Goal: Task Accomplishment & Management: Use online tool/utility

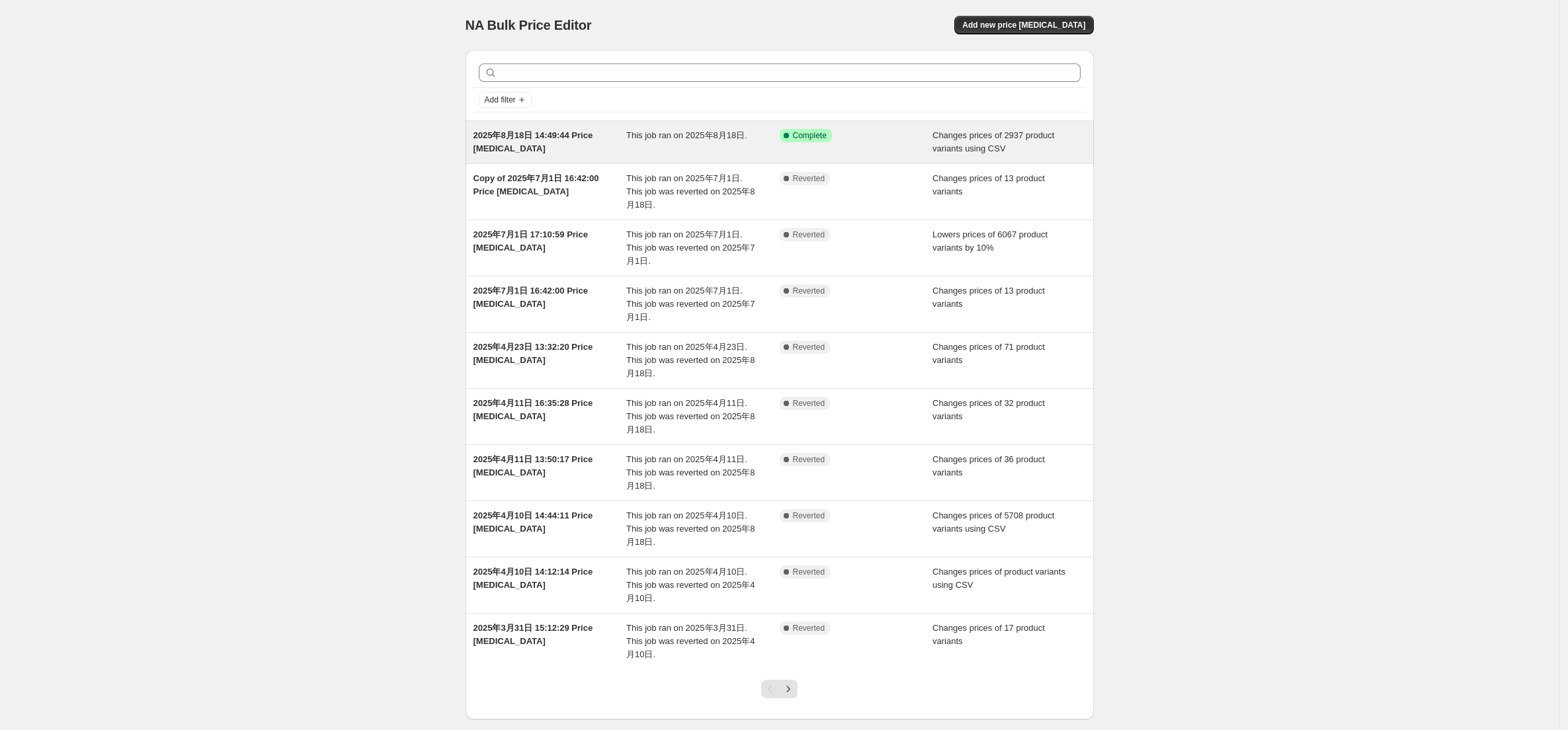
click at [572, 141] on span "2025年8月18日 14:49:44 Price change job" at bounding box center [533, 141] width 120 height 23
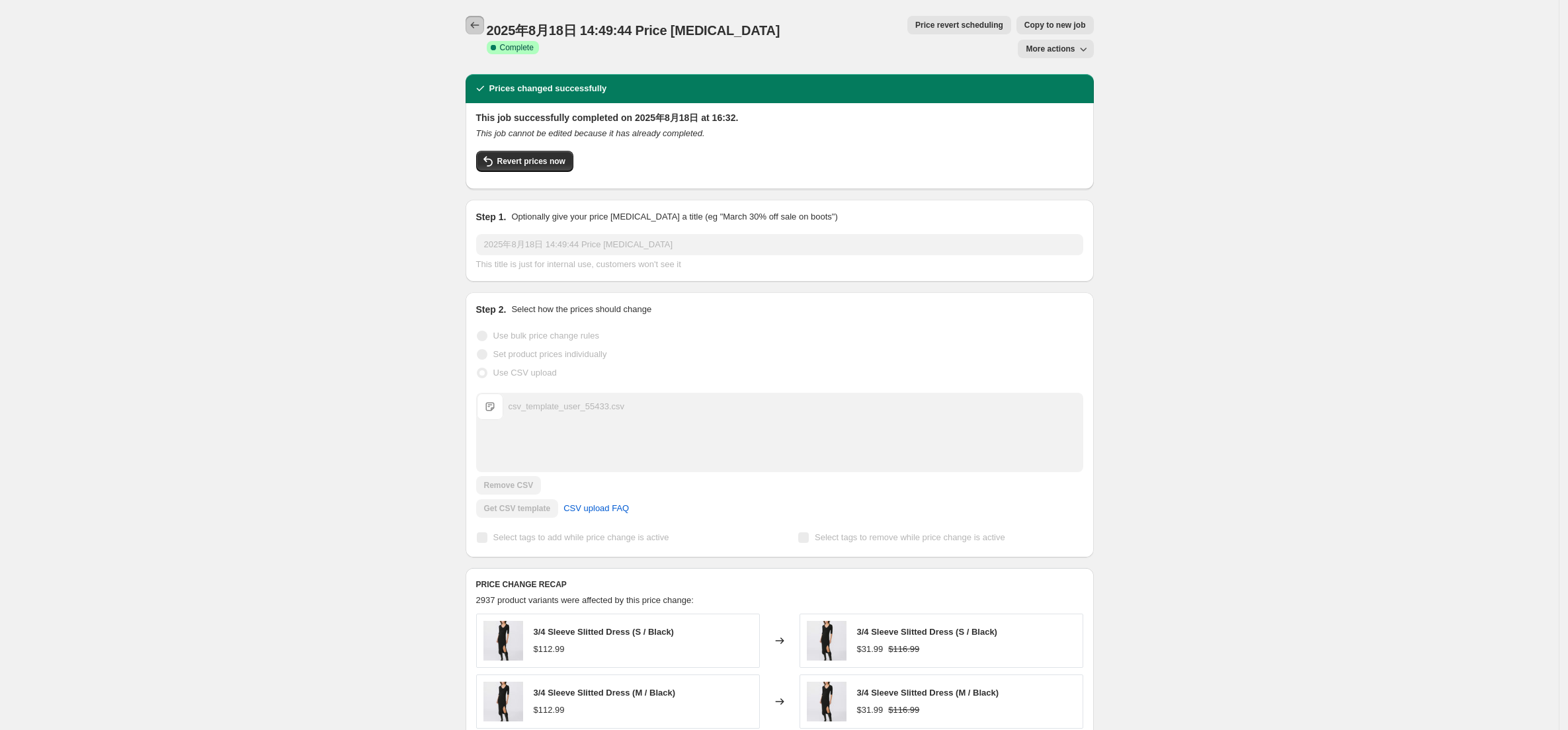
click at [476, 21] on icon "Price change jobs" at bounding box center [475, 25] width 13 height 13
